Goal: Transaction & Acquisition: Obtain resource

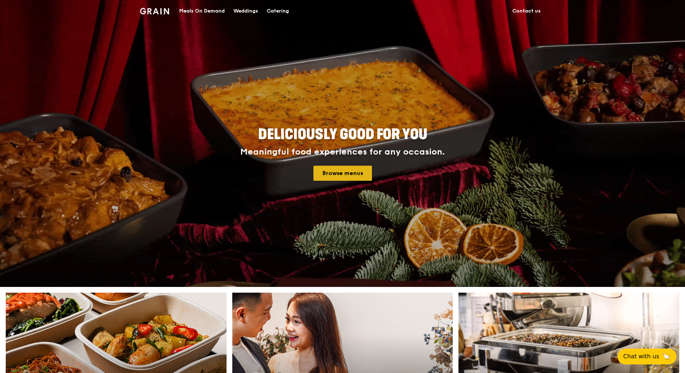
click at [330, 172] on link "Browse menus" at bounding box center [342, 173] width 59 height 15
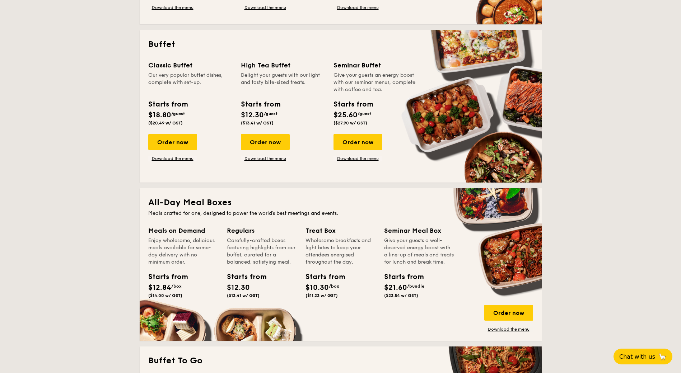
scroll to position [215, 0]
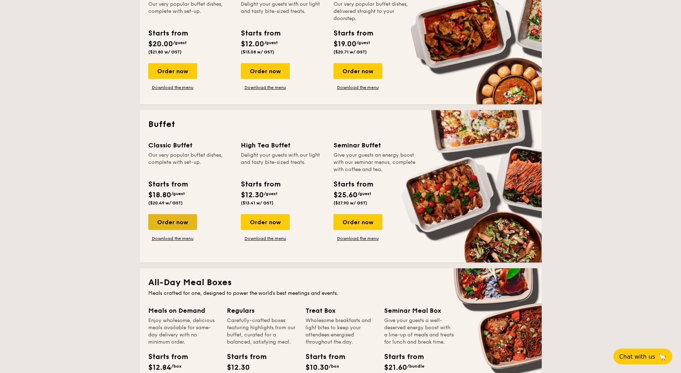
click at [179, 225] on div "Order now" at bounding box center [172, 222] width 49 height 16
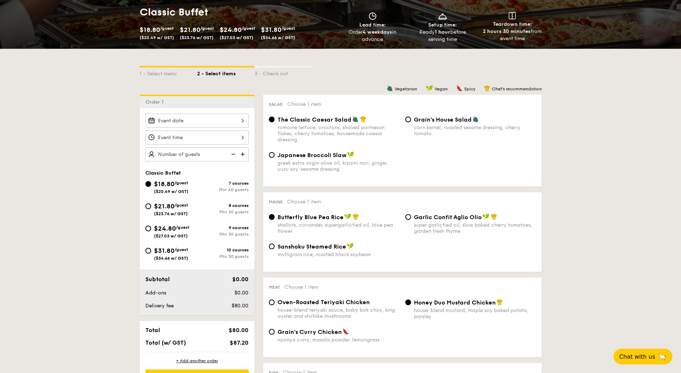
scroll to position [215, 0]
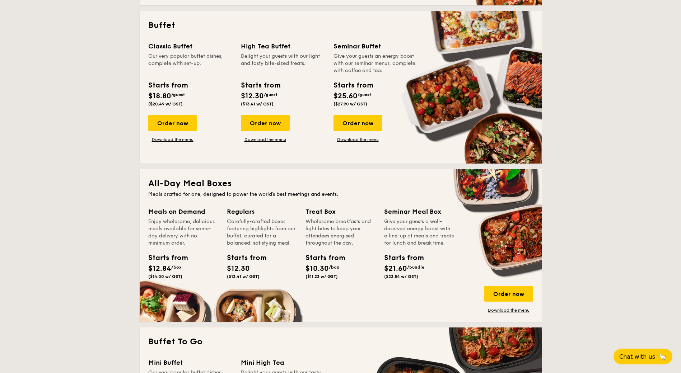
scroll to position [339, 0]
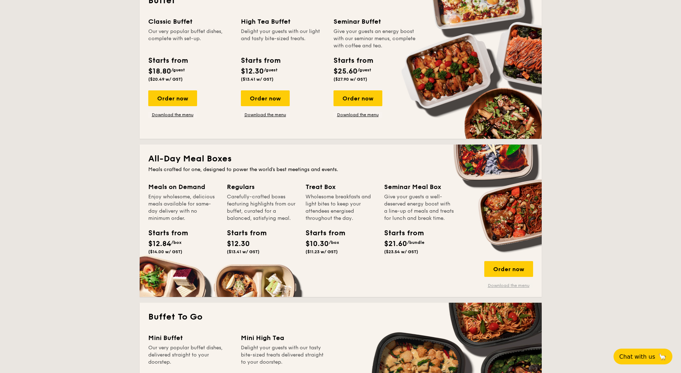
click at [508, 285] on link "Download the menu" at bounding box center [508, 286] width 49 height 6
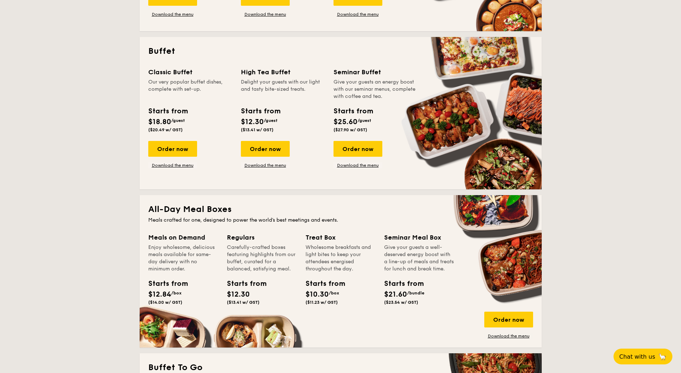
scroll to position [267, 0]
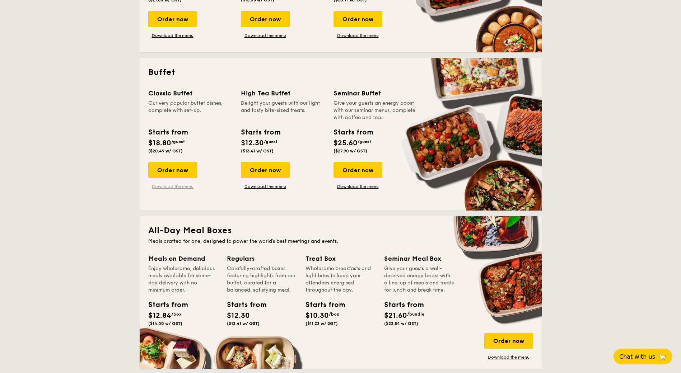
click at [184, 186] on link "Download the menu" at bounding box center [172, 187] width 49 height 6
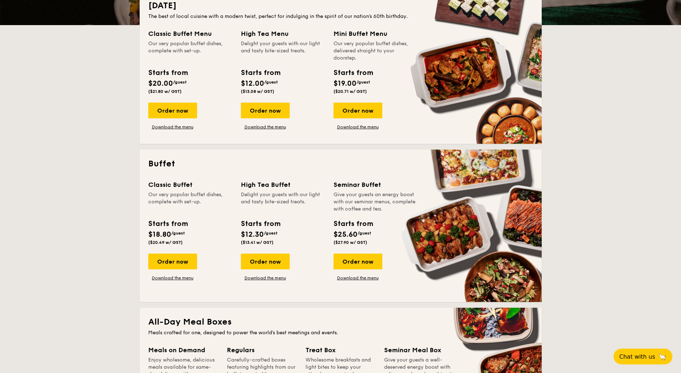
scroll to position [88, 0]
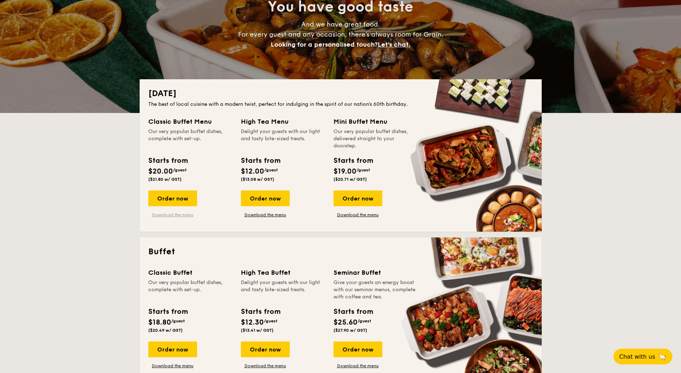
click at [168, 216] on link "Download the menu" at bounding box center [172, 215] width 49 height 6
